Goal: Check status: Check status

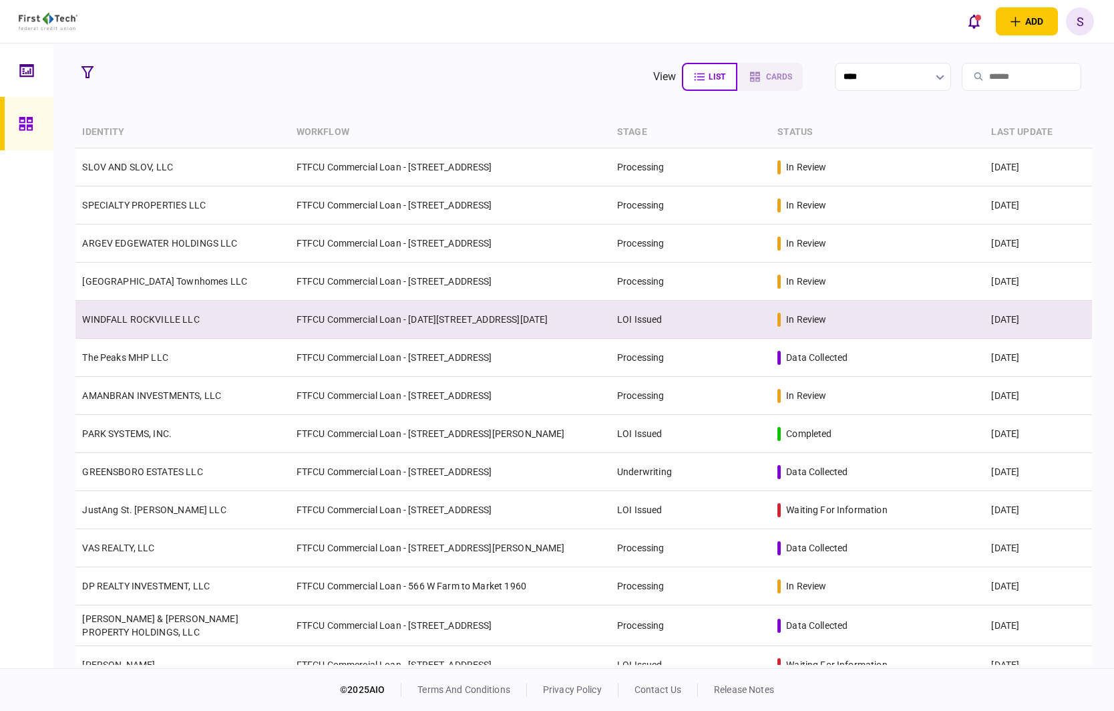
click at [209, 309] on td "WINDFALL ROCKVILLE LLC" at bounding box center [182, 320] width 214 height 38
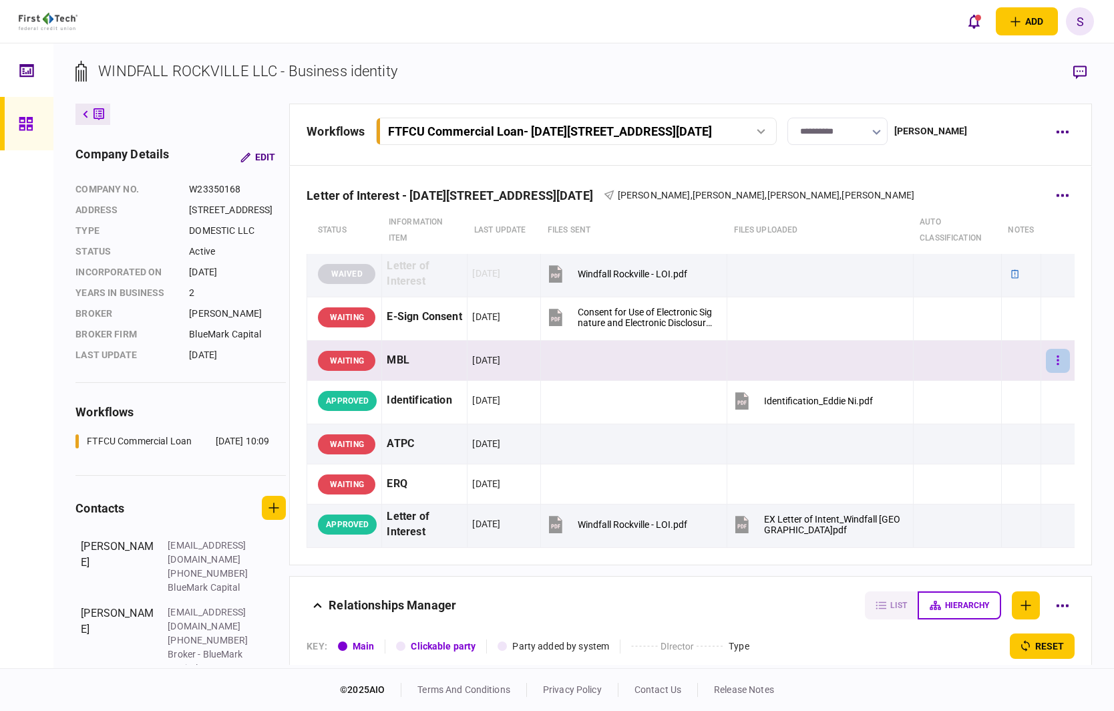
click at [1051, 363] on button "button" at bounding box center [1058, 361] width 24 height 24
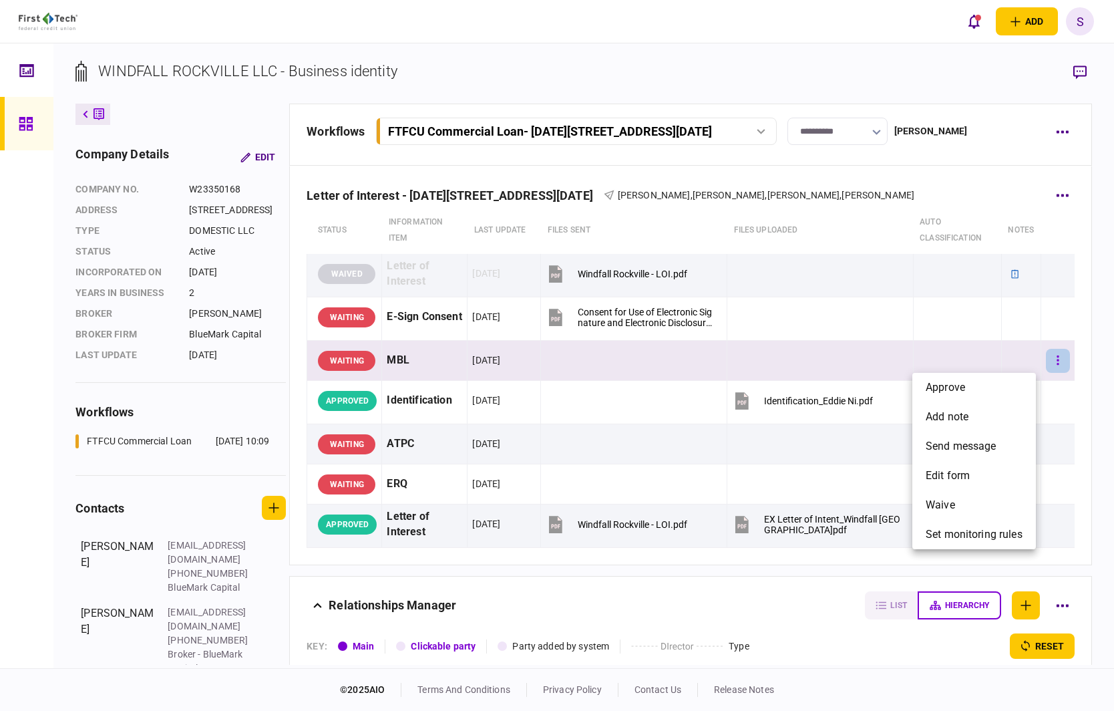
click at [1051, 363] on div at bounding box center [557, 355] width 1114 height 711
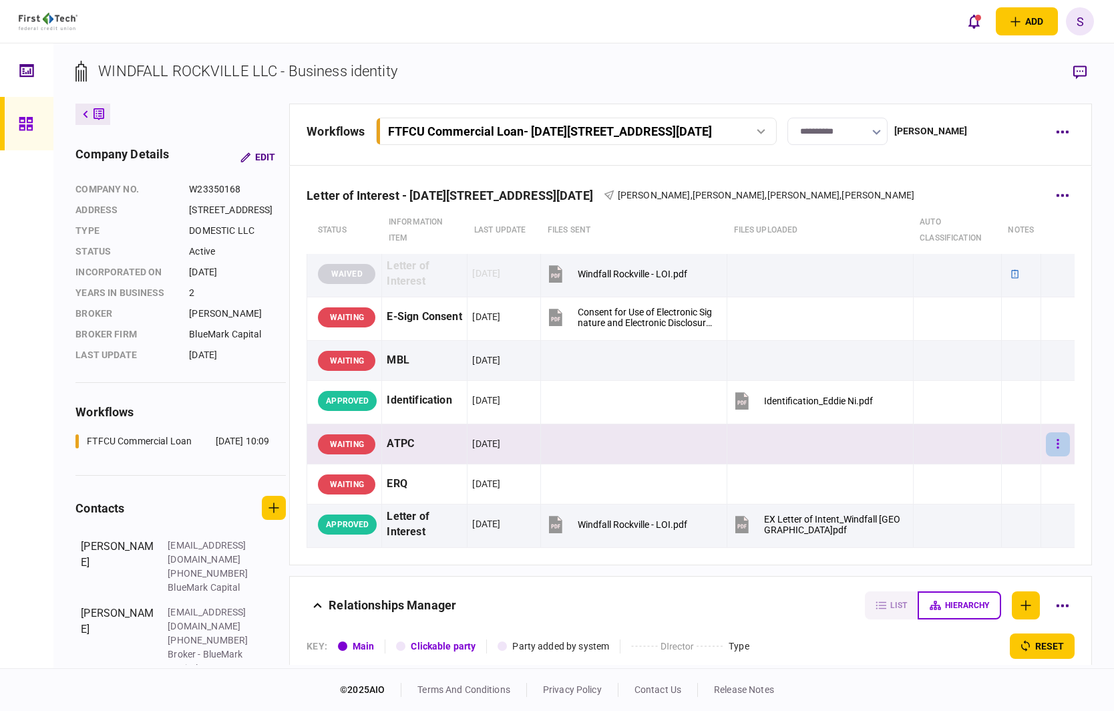
click at [1057, 438] on icon "button" at bounding box center [1058, 444] width 3 height 13
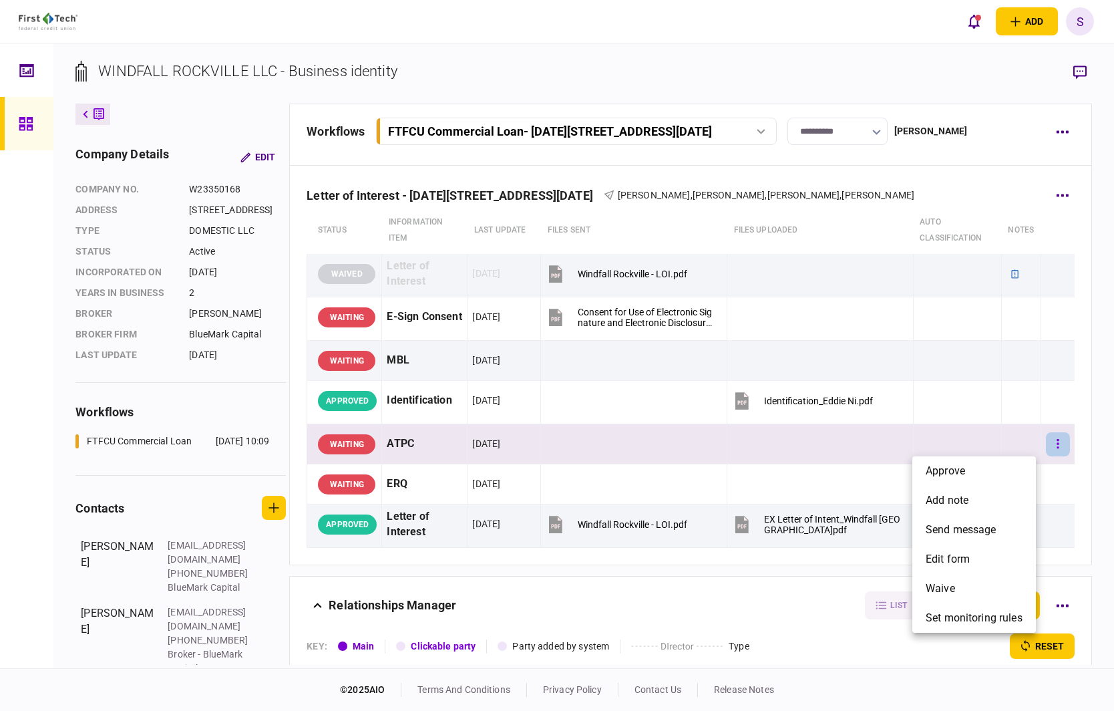
click at [1048, 438] on div at bounding box center [557, 355] width 1114 height 711
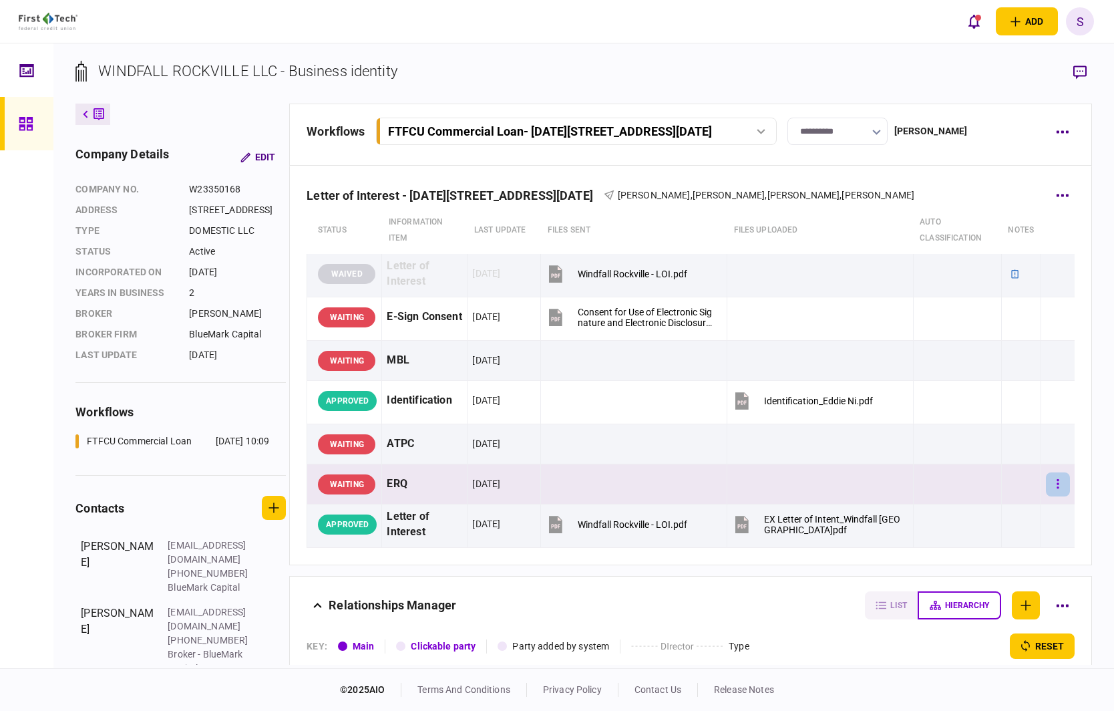
click at [1046, 482] on button "button" at bounding box center [1058, 484] width 24 height 24
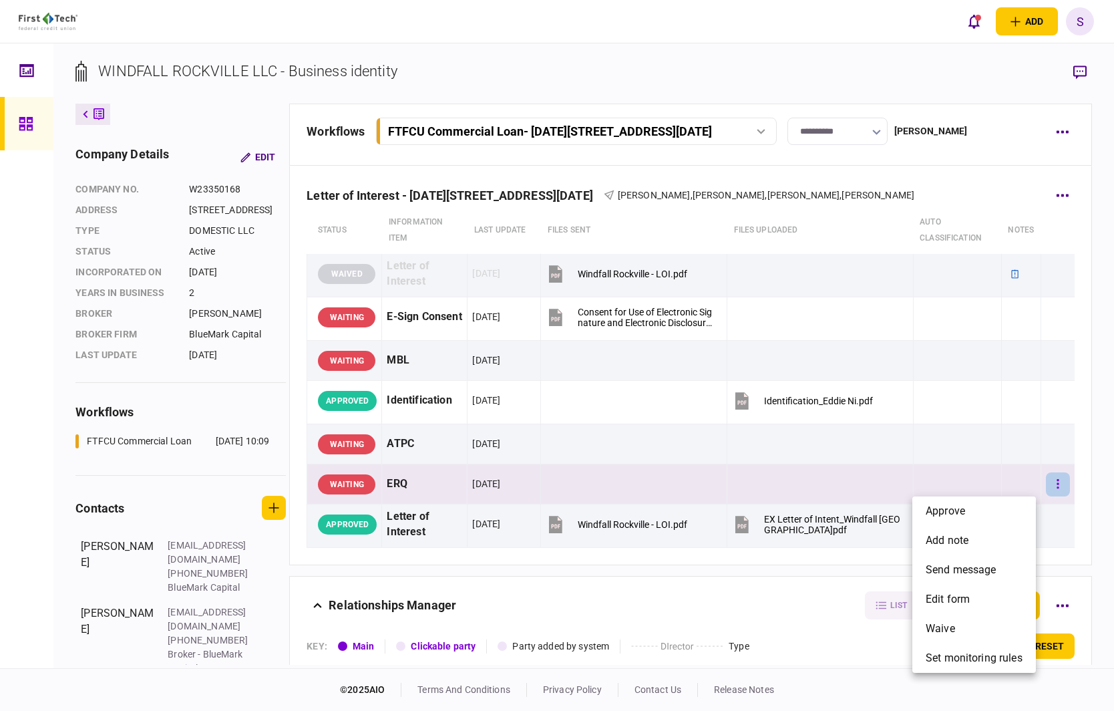
click at [1042, 482] on div at bounding box center [557, 355] width 1114 height 711
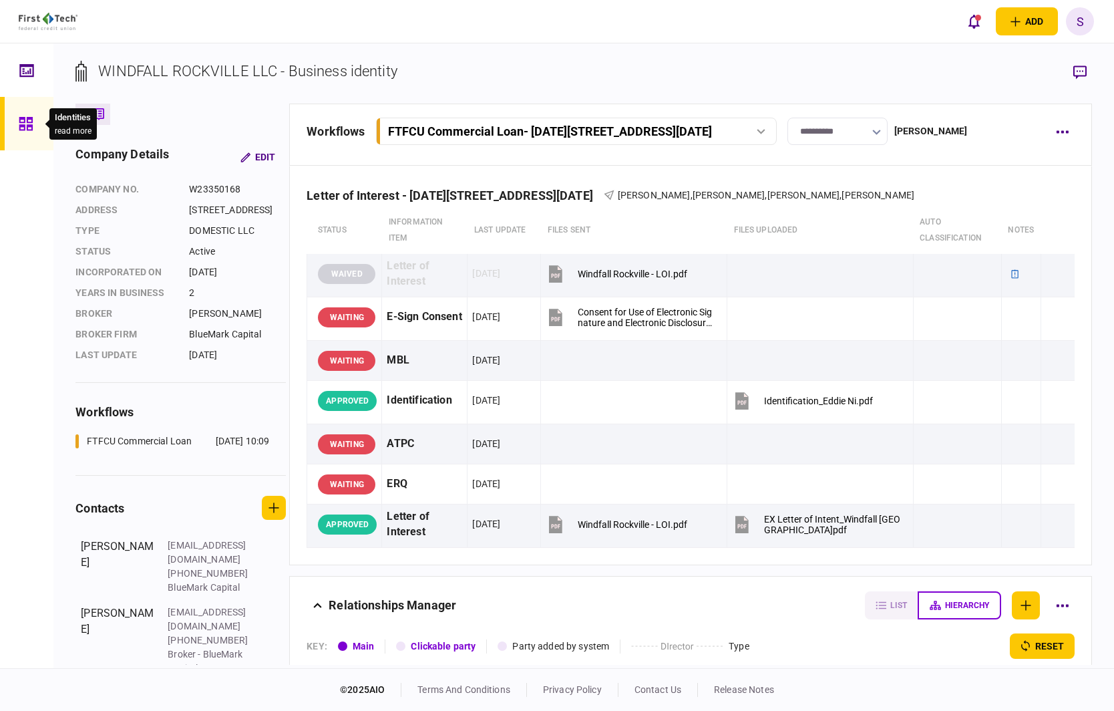
click at [26, 124] on icon at bounding box center [26, 123] width 15 height 15
